Goal: Find specific page/section: Find specific page/section

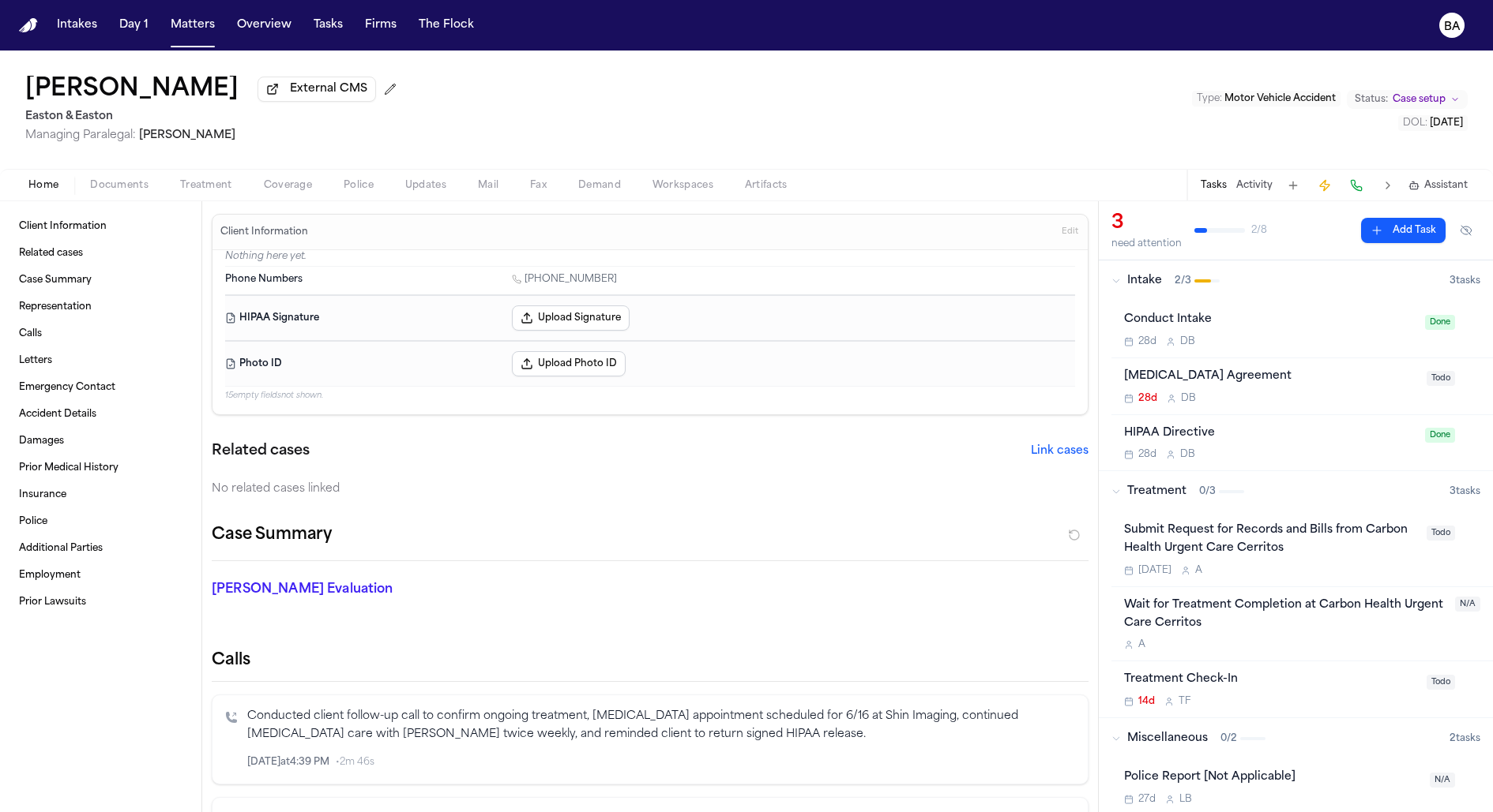
click at [1253, 190] on button "Activity" at bounding box center [1254, 185] width 36 height 12
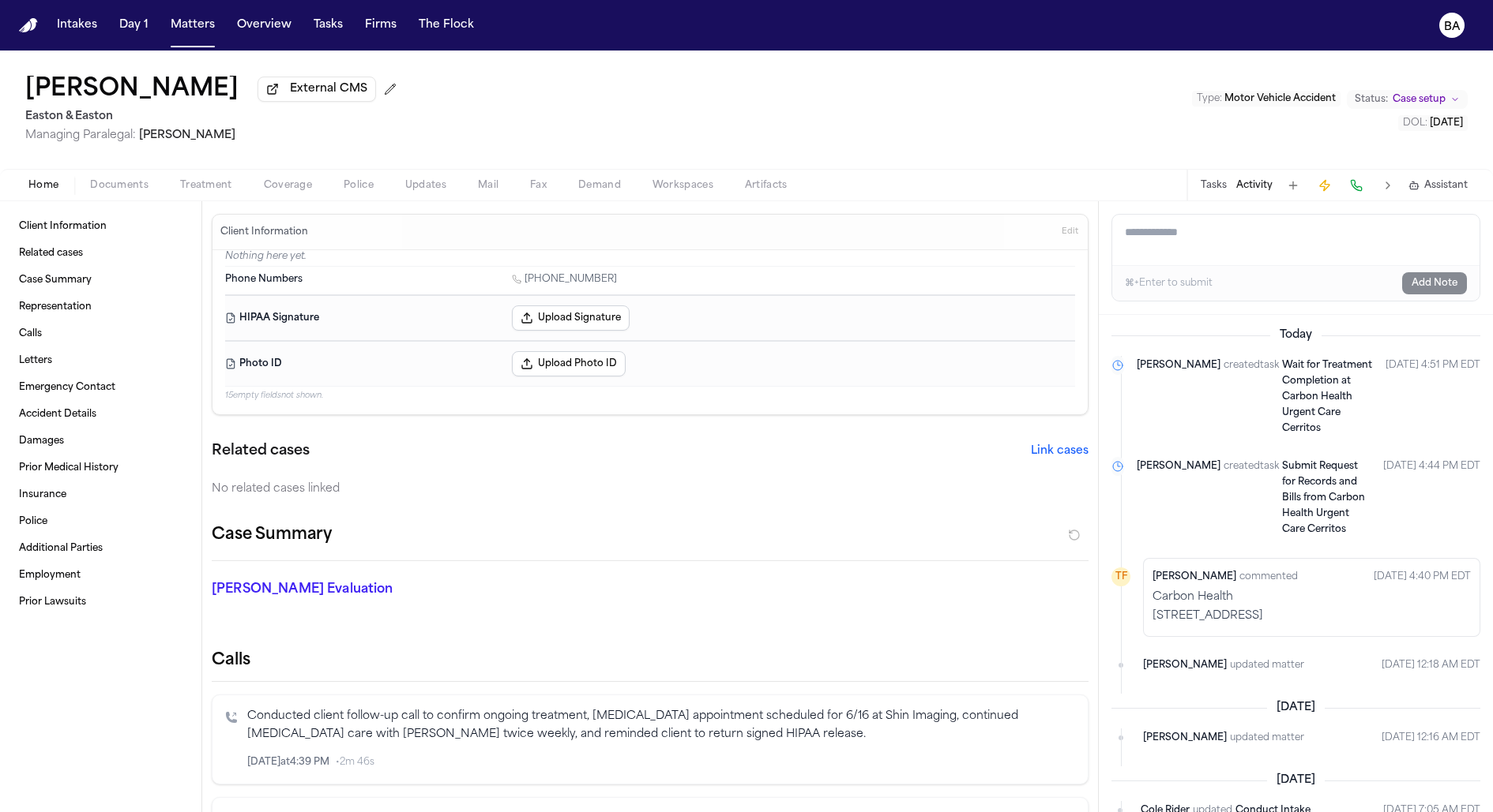
click at [917, 119] on div "[PERSON_NAME] External CMS Easton & Easton Managing Paralegal: [PERSON_NAME] Ty…" at bounding box center [746, 109] width 1493 height 118
click at [558, 60] on div "[PERSON_NAME] External CMS Easton & Easton Managing Paralegal: [PERSON_NAME] Ty…" at bounding box center [746, 109] width 1493 height 118
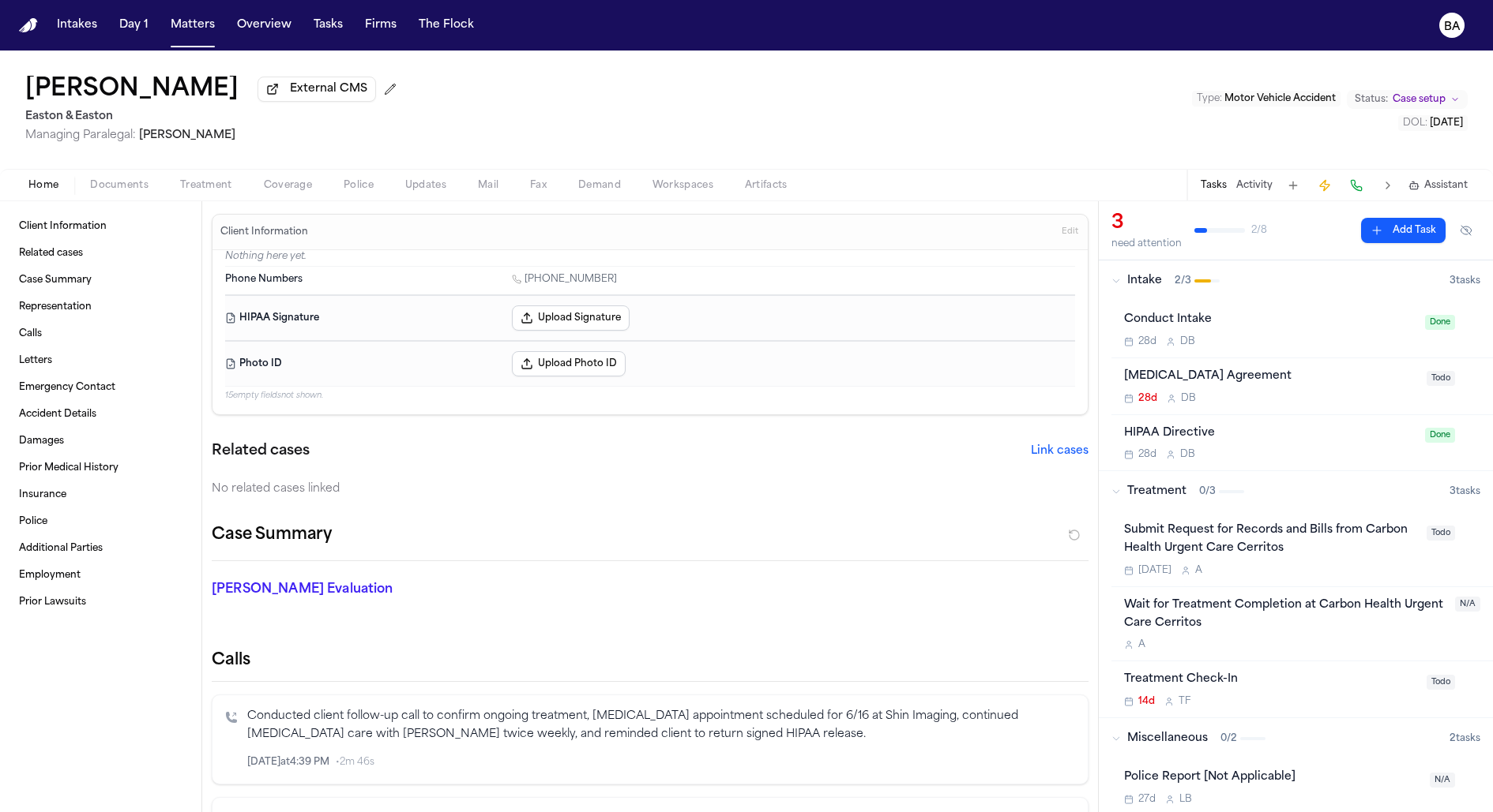
click at [1257, 178] on div "Tasks Activity Assistant" at bounding box center [1333, 185] width 294 height 31
click at [1254, 184] on button "Activity" at bounding box center [1254, 185] width 36 height 12
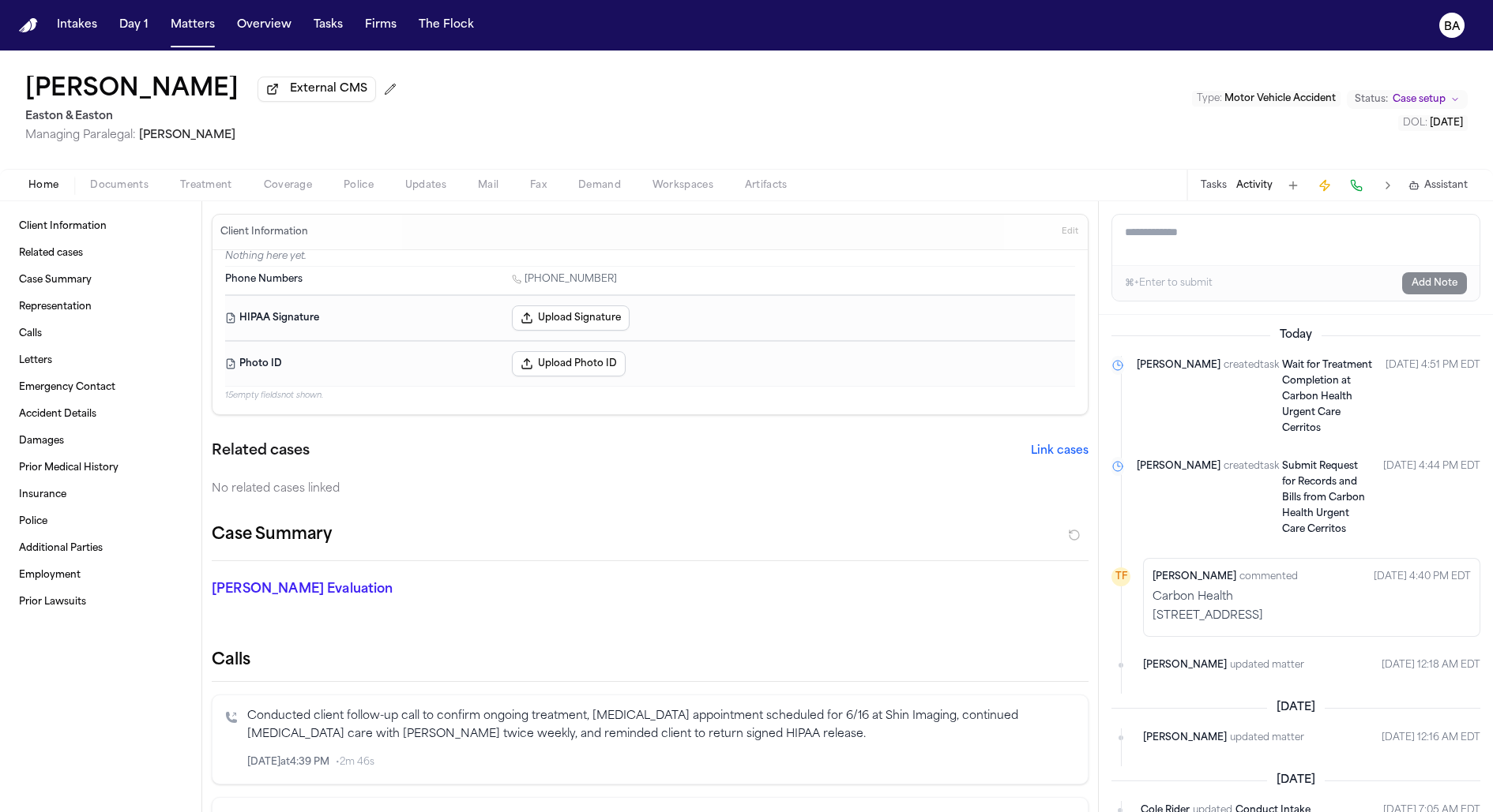
drag, startPoint x: 1158, startPoint y: 535, endPoint x: 1351, endPoint y: 546, distance: 193.3
click at [1351, 590] on div "Carbon Health 13299 E. South St Cerritos, CA 90703" at bounding box center [1311, 607] width 319 height 35
click at [1354, 609] on p "[STREET_ADDRESS]" at bounding box center [1311, 616] width 319 height 16
drag, startPoint x: 1359, startPoint y: 554, endPoint x: 1155, endPoint y: 534, distance: 205.0
click at [1155, 590] on div "Carbon Health 13299 E. South St Cerritos, CA 90703" at bounding box center [1311, 607] width 319 height 35
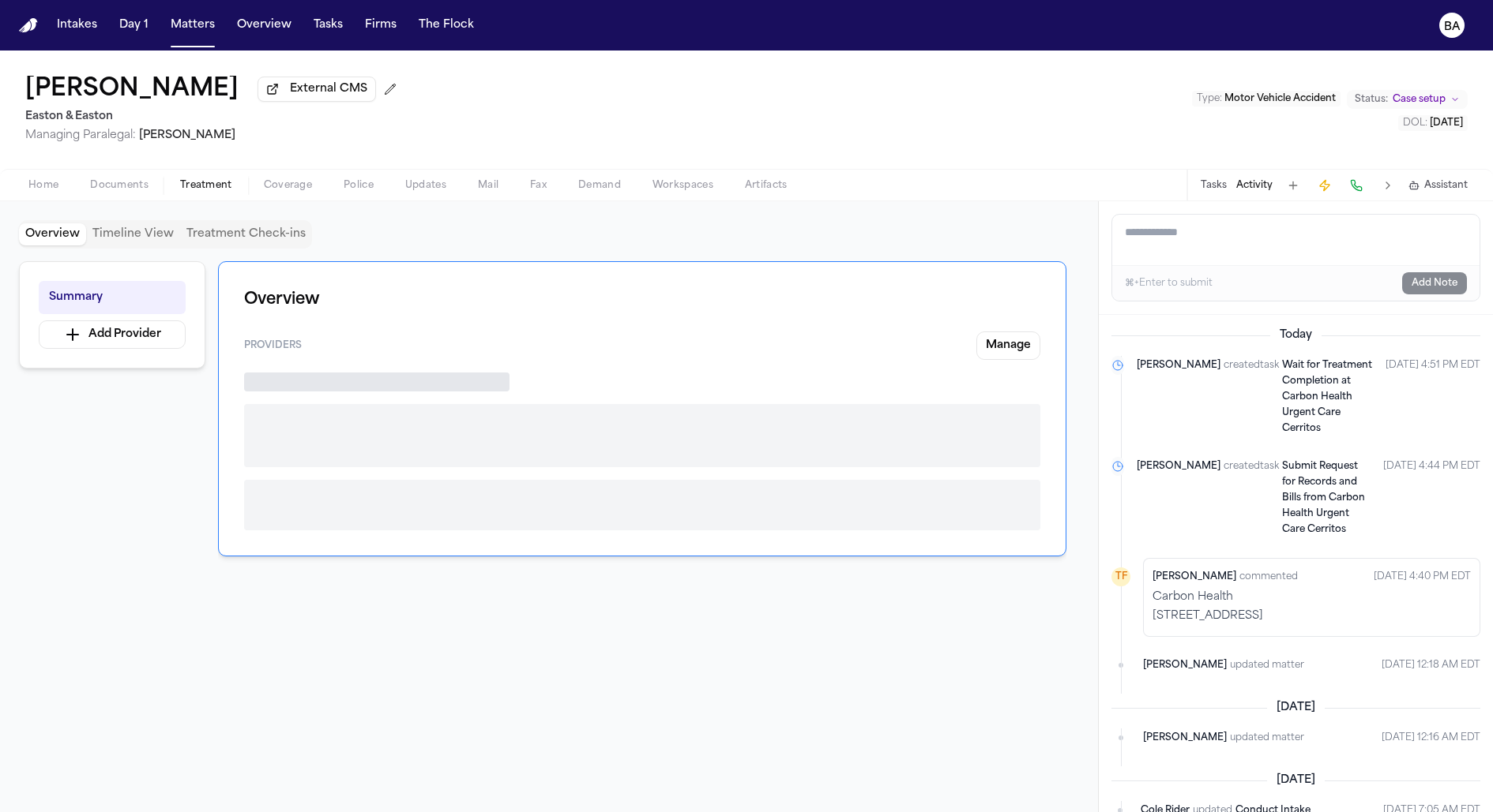
click at [217, 184] on span "Treatment" at bounding box center [205, 185] width 52 height 12
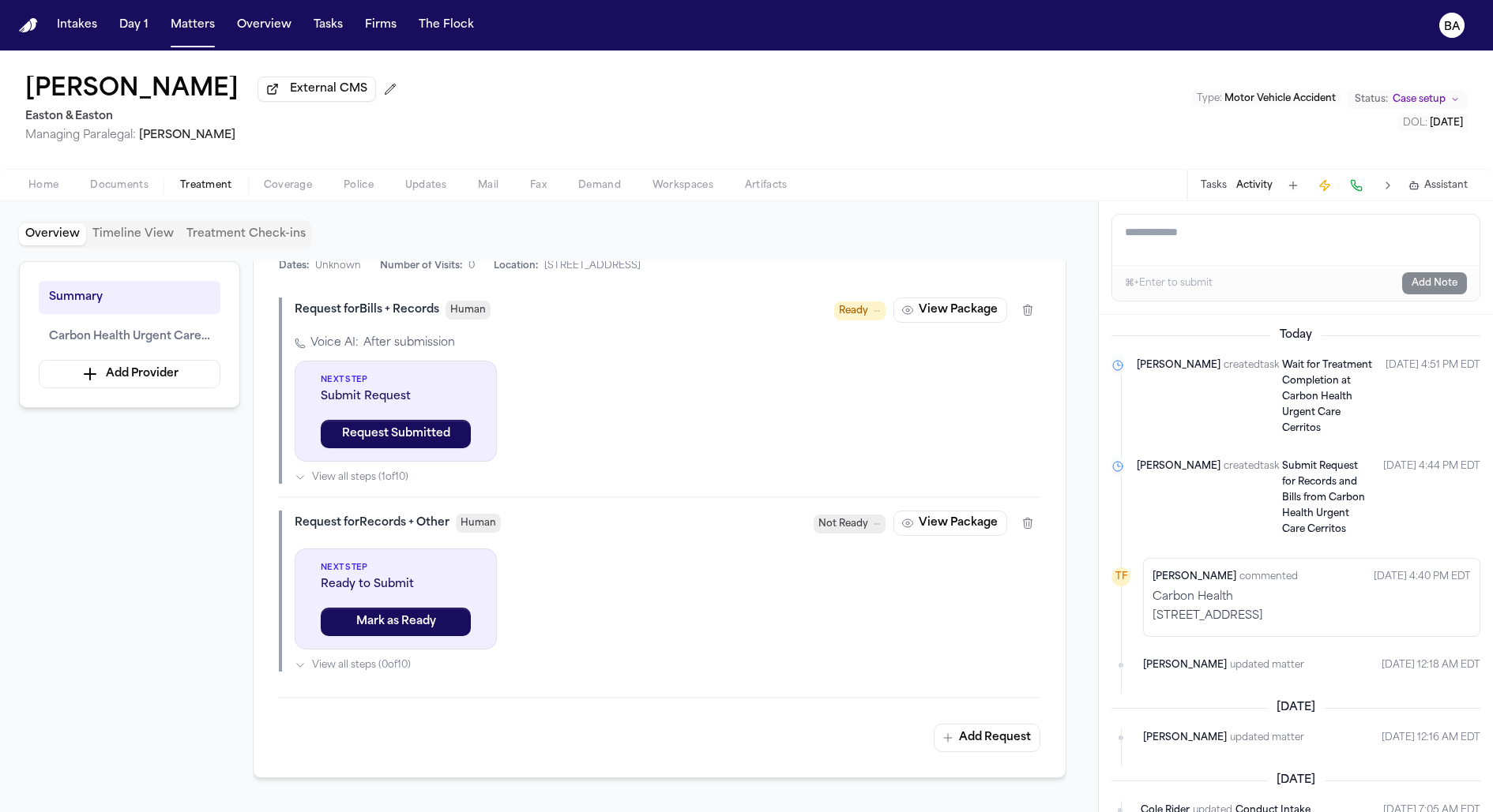
scroll to position [454, 0]
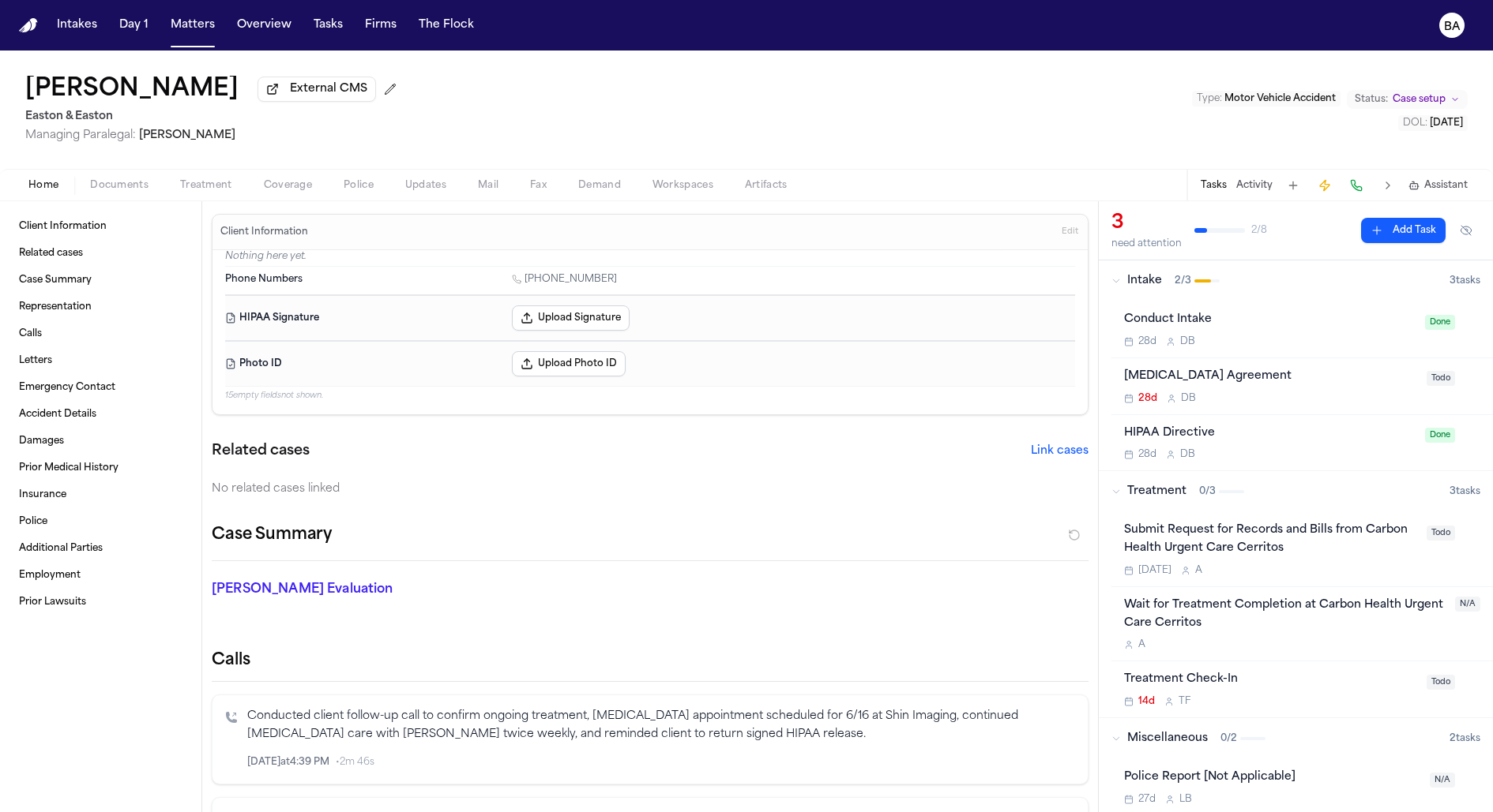
click at [197, 181] on span "Treatment" at bounding box center [205, 185] width 52 height 12
